Goal: Task Accomplishment & Management: Manage account settings

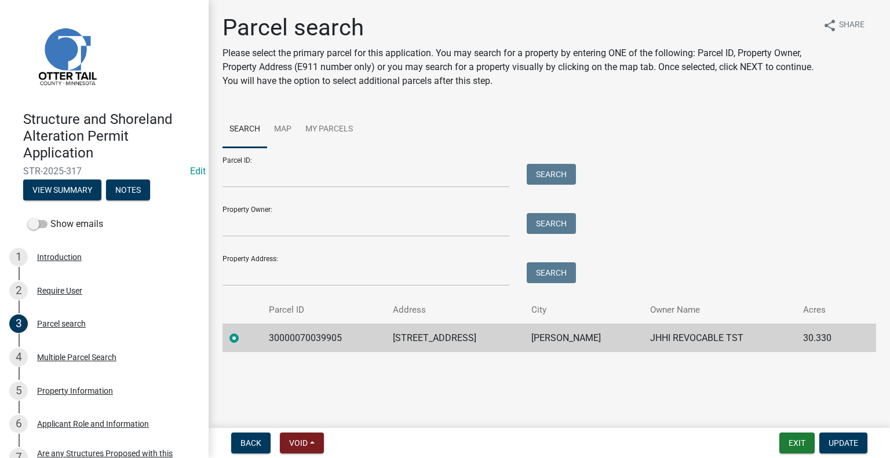
scroll to position [116, 0]
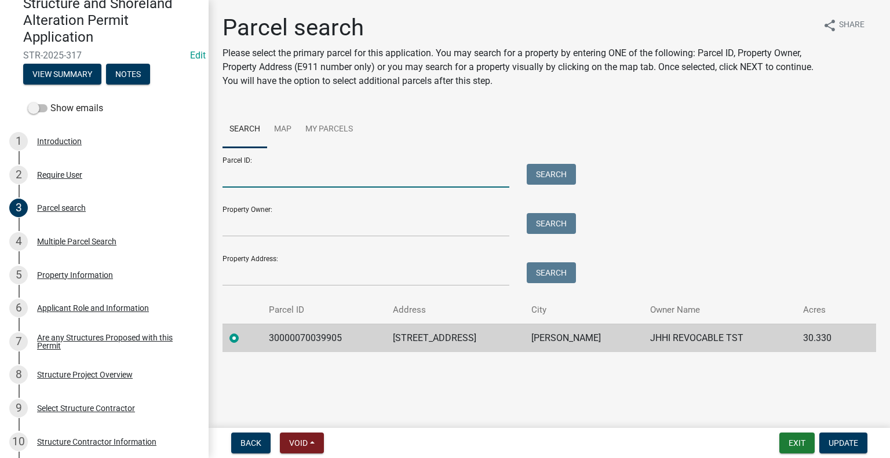
click at [285, 178] on input "Parcel ID:" at bounding box center [365, 176] width 287 height 24
paste input "21000060043000"
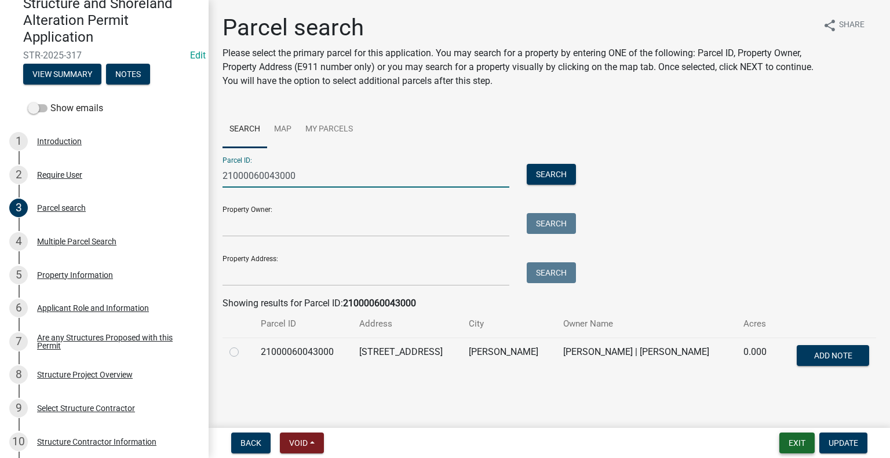
type input "21000060043000"
click at [800, 445] on button "Exit" at bounding box center [796, 443] width 35 height 21
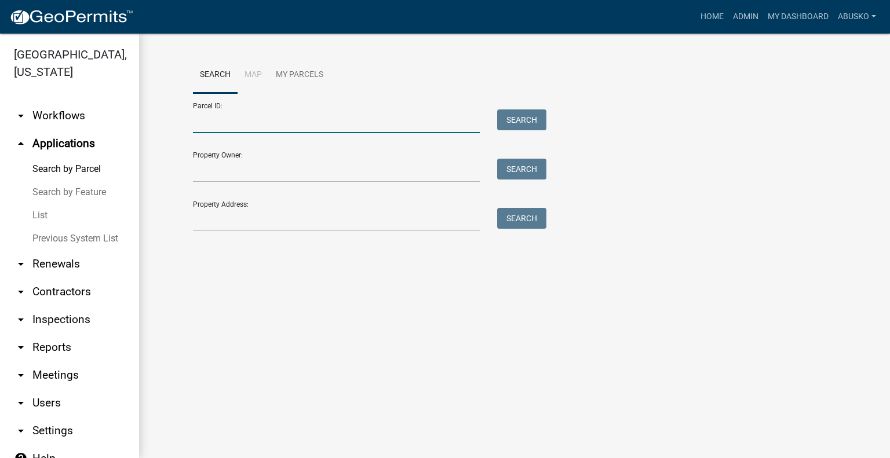
click at [279, 122] on input "Parcel ID:" at bounding box center [336, 121] width 287 height 24
paste input "21000060043000"
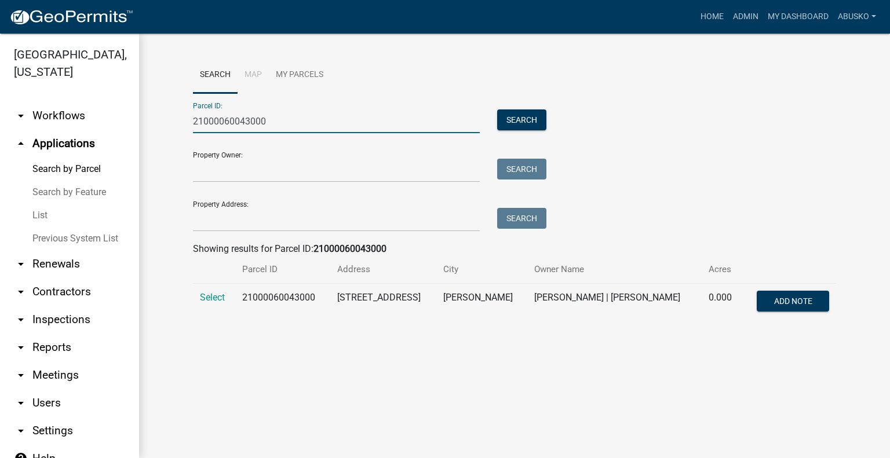
type input "21000060043000"
click at [214, 305] on td "Select" at bounding box center [214, 303] width 42 height 38
click at [216, 298] on span "Select" at bounding box center [212, 297] width 25 height 11
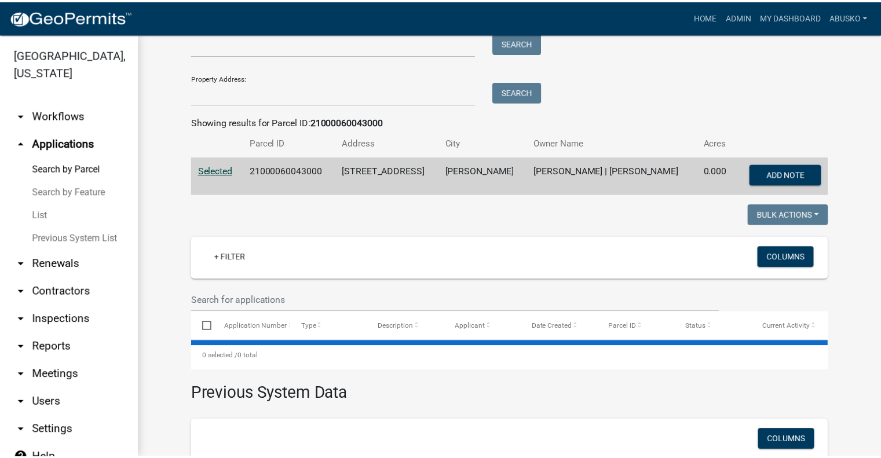
scroll to position [246, 0]
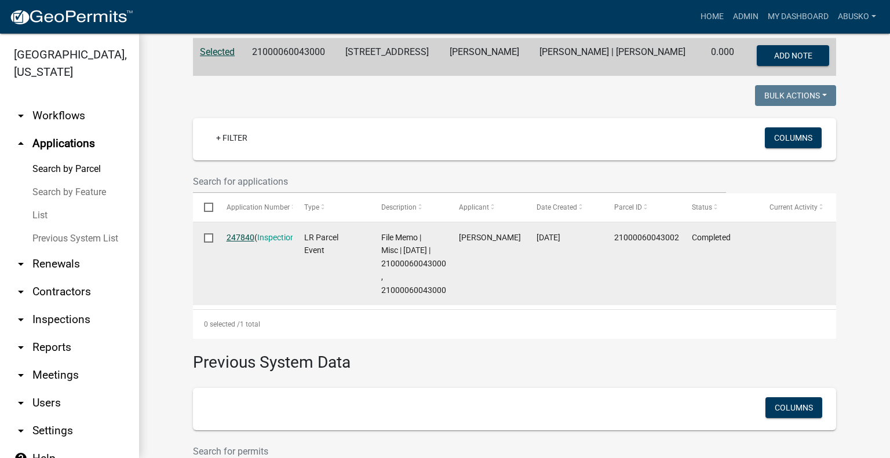
click at [236, 236] on link "247840" at bounding box center [240, 237] width 28 height 9
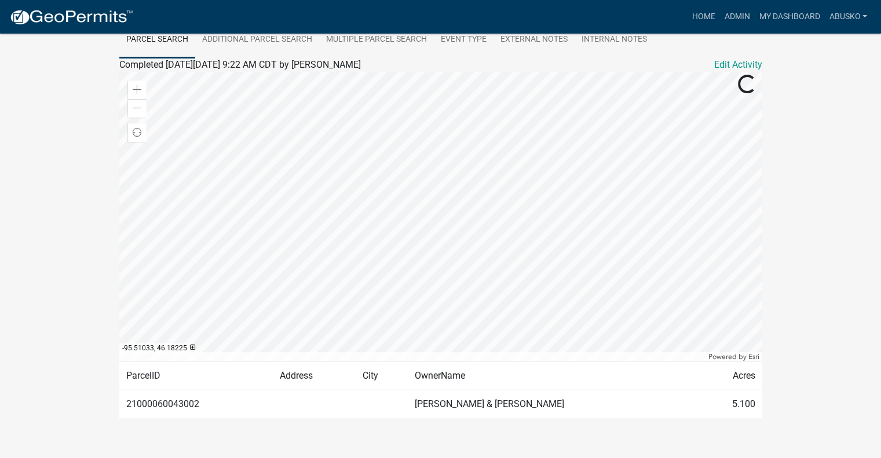
scroll to position [116, 0]
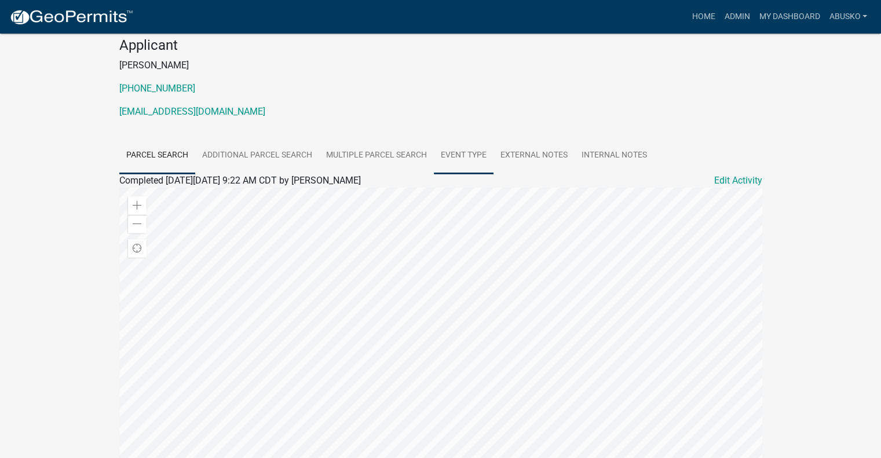
click at [470, 155] on link "Event Type" at bounding box center [464, 155] width 60 height 37
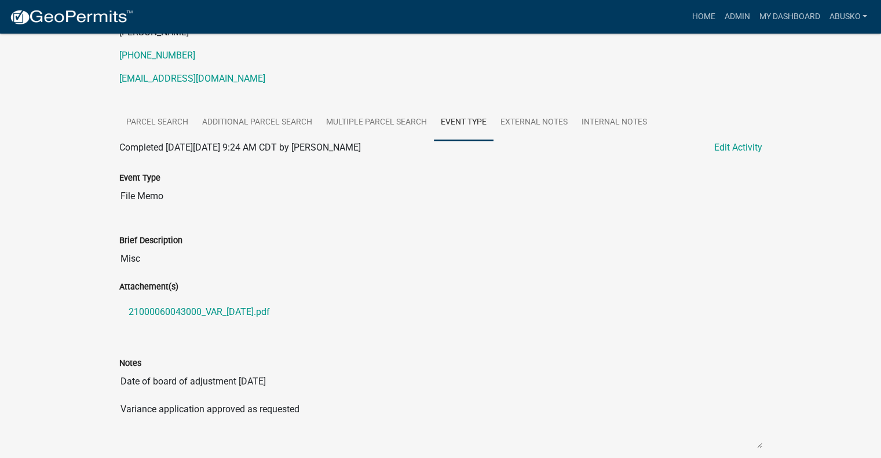
scroll to position [149, 0]
click at [410, 123] on link "Multiple Parcel Search" at bounding box center [376, 122] width 115 height 37
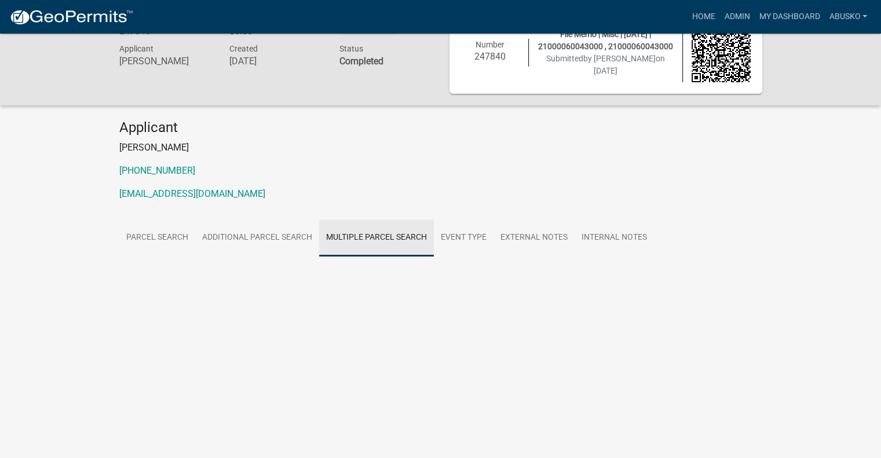
scroll to position [34, 0]
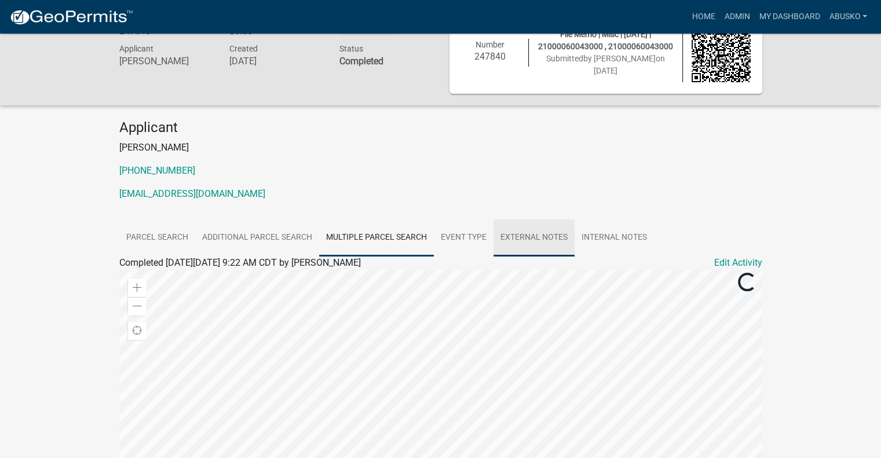
click at [530, 235] on link "External Notes" at bounding box center [533, 238] width 81 height 37
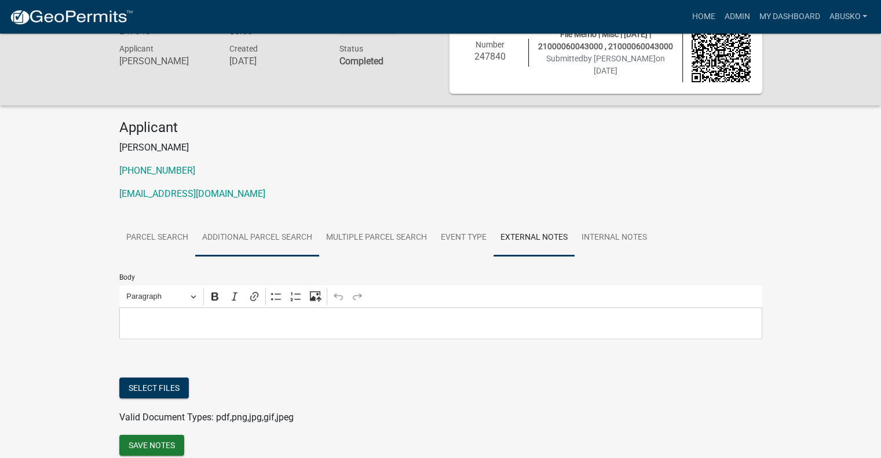
click at [271, 229] on link "Additional Parcel Search" at bounding box center [257, 238] width 124 height 37
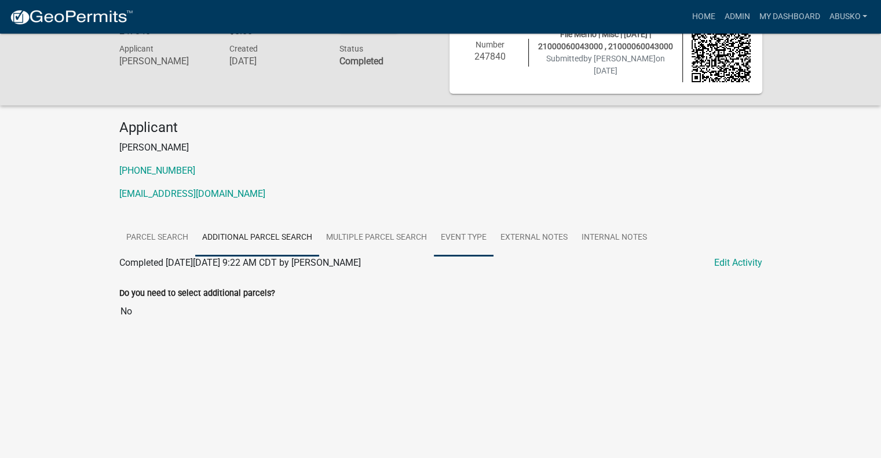
click at [480, 237] on link "Event Type" at bounding box center [464, 238] width 60 height 37
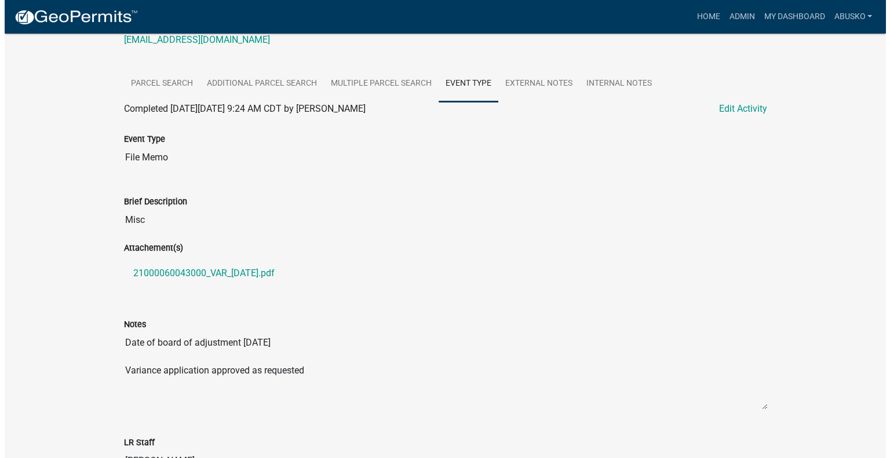
scroll to position [207, 0]
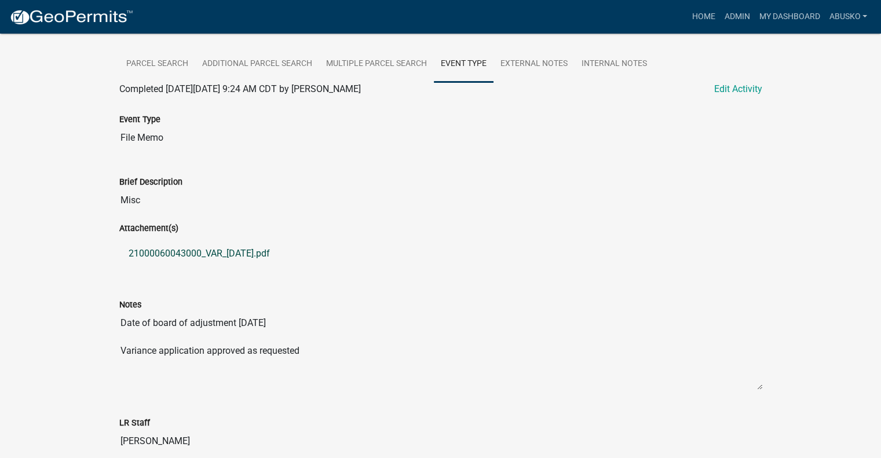
click at [202, 254] on link "21000060043000_VAR_[DATE].pdf" at bounding box center [440, 254] width 643 height 28
click at [732, 90] on link "Edit Activity" at bounding box center [738, 89] width 48 height 14
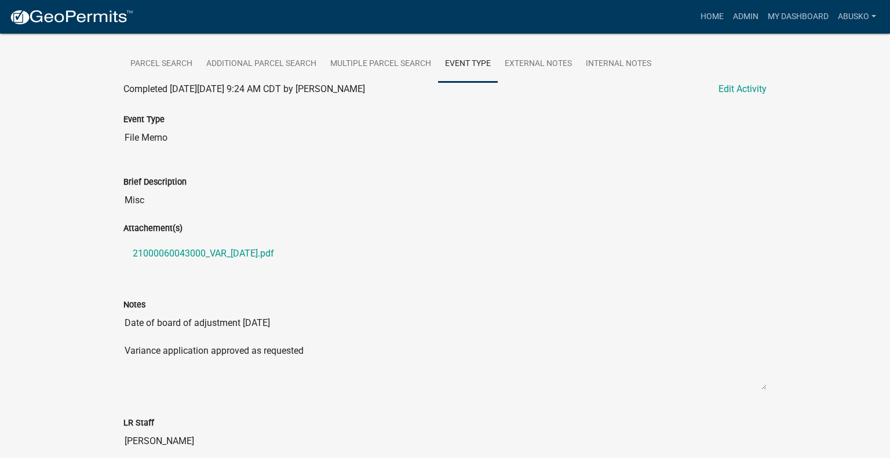
select select "a21ce619-e1f1-4cf9-93fc-07f65513f895"
select select "2217fab6-25d2-4df2-8e35-18ddd05e0fe8"
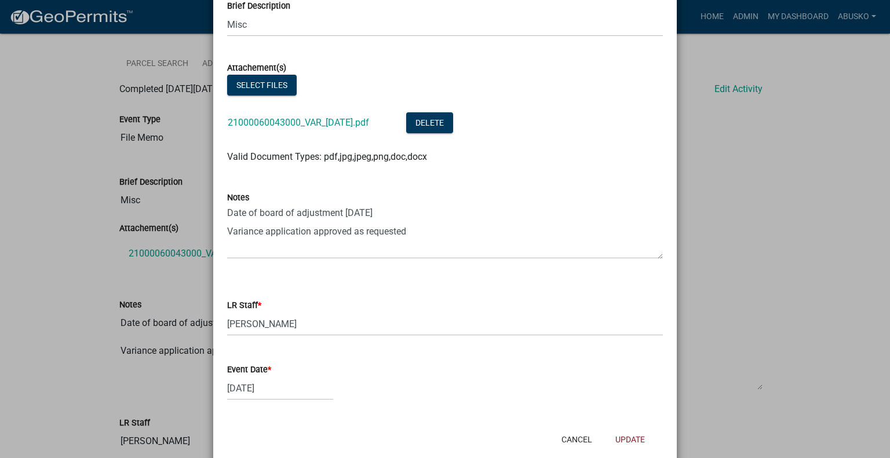
scroll to position [199, 0]
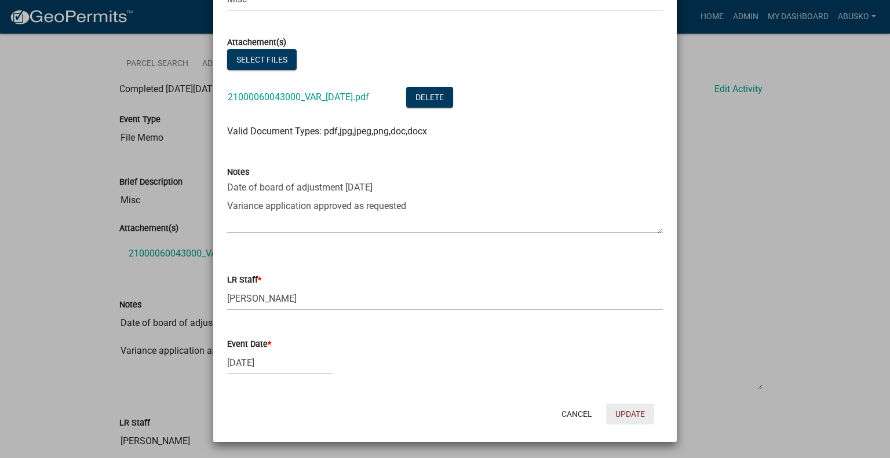
click at [626, 408] on button "Update" at bounding box center [630, 414] width 48 height 21
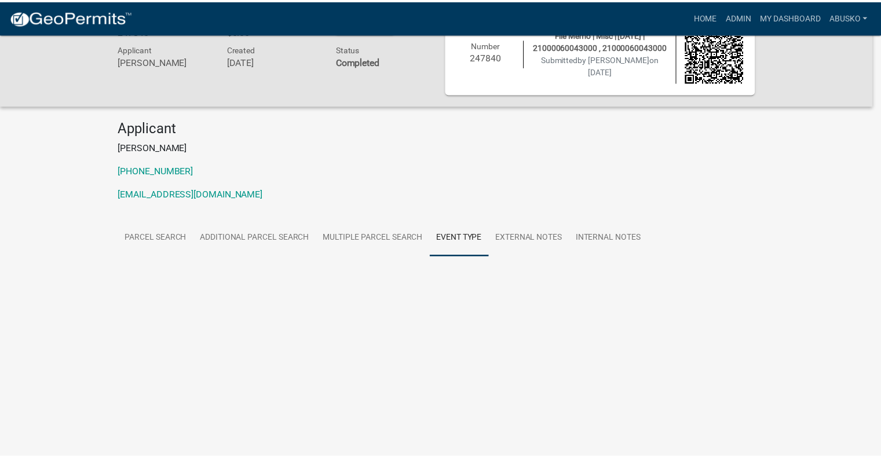
scroll to position [207, 0]
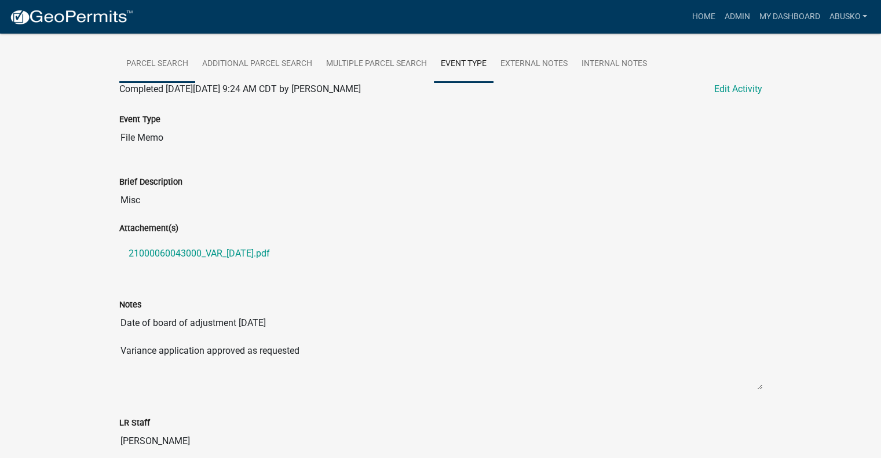
click at [167, 59] on link "Parcel search" at bounding box center [157, 64] width 76 height 37
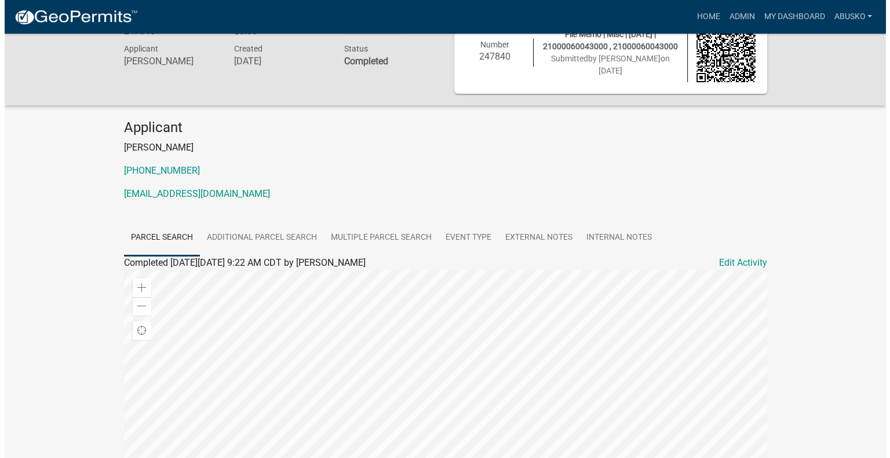
scroll to position [0, 0]
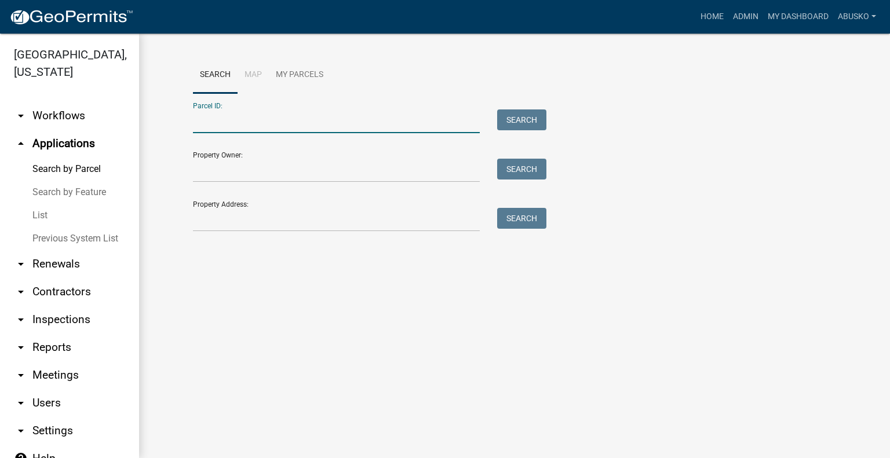
click at [228, 125] on input "Parcel ID:" at bounding box center [336, 121] width 287 height 24
paste input "21000060043000"
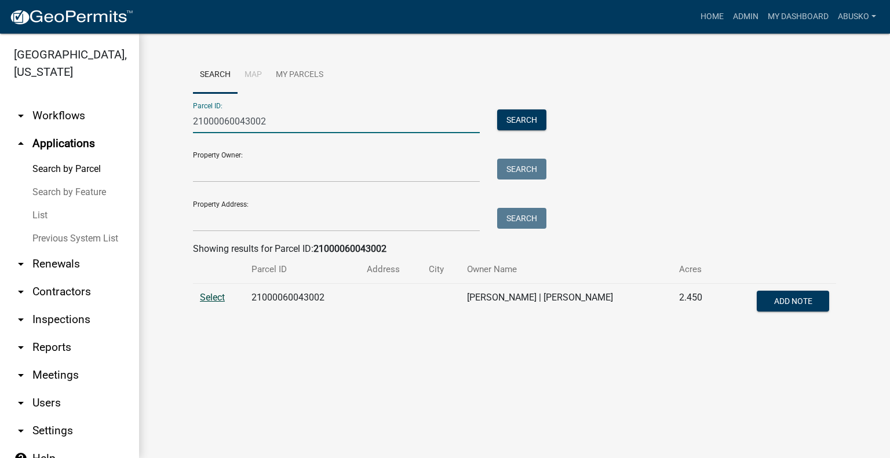
type input "21000060043002"
click at [214, 295] on span "Select" at bounding box center [212, 297] width 25 height 11
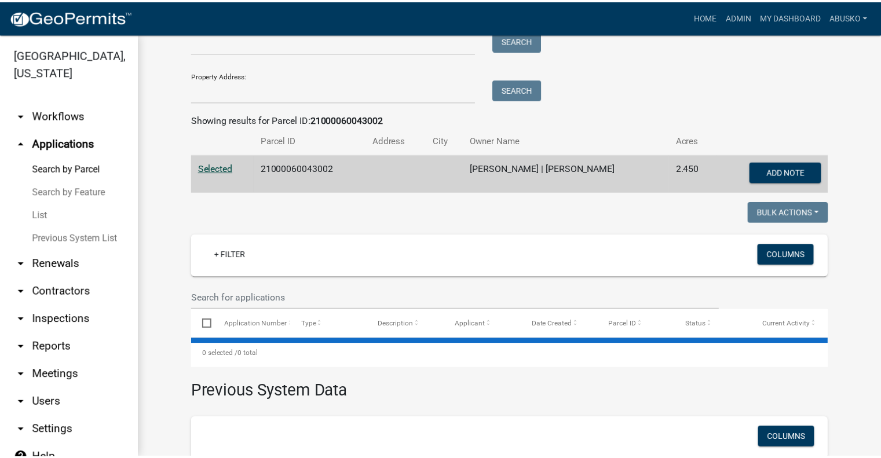
scroll to position [246, 0]
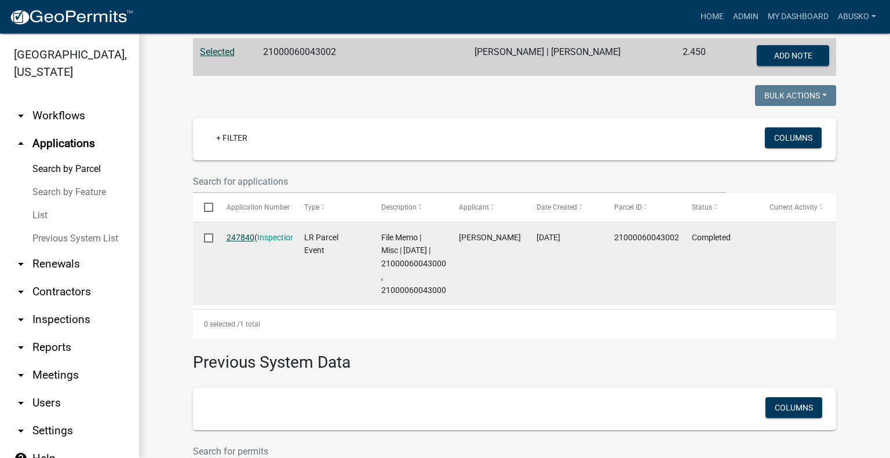
click at [236, 238] on link "247840" at bounding box center [240, 237] width 28 height 9
